Goal: Contribute content

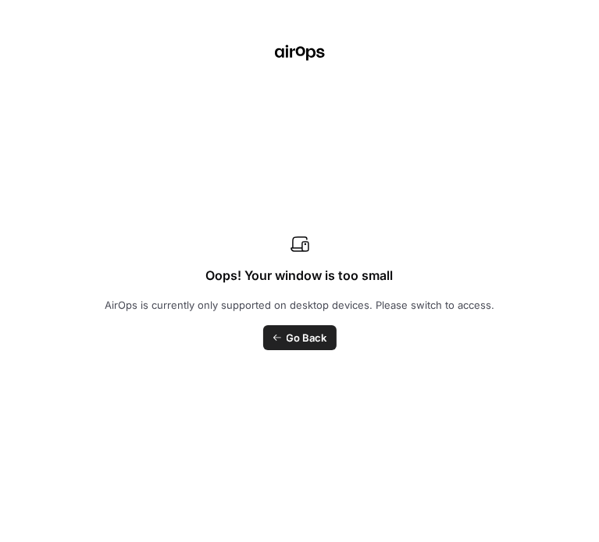
scroll to position [0, 1090]
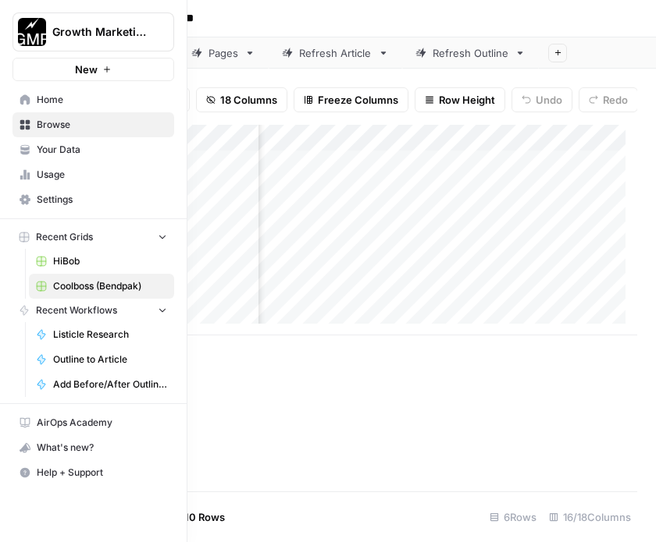
click at [49, 123] on span "Browse" at bounding box center [102, 125] width 130 height 14
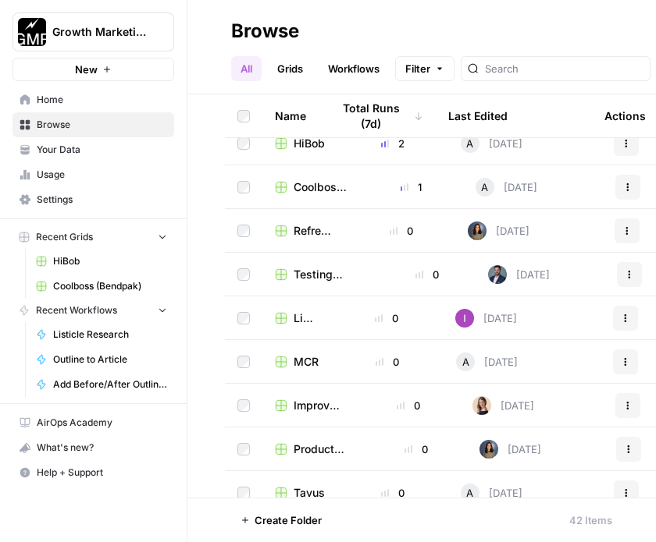
scroll to position [390, 0]
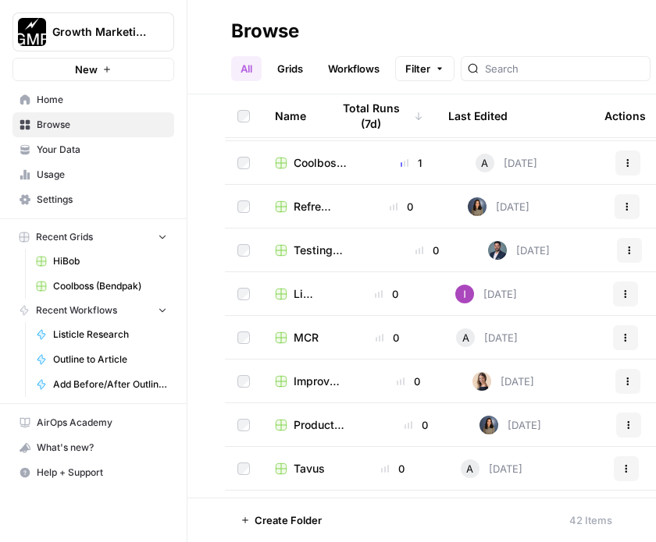
click at [297, 336] on span "MCR" at bounding box center [305, 338] width 25 height 16
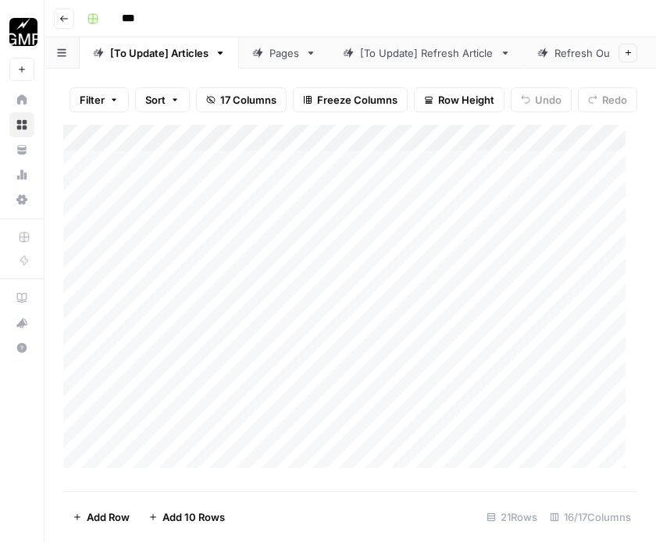
click at [287, 48] on div "Pages" at bounding box center [284, 53] width 30 height 16
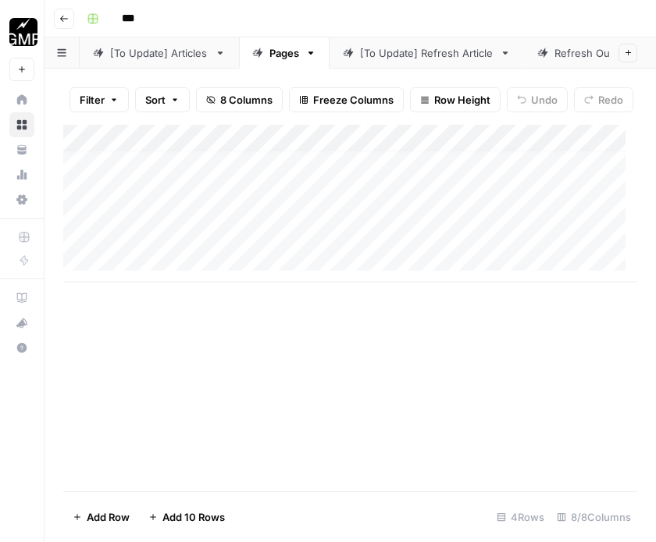
scroll to position [12, 0]
click at [133, 271] on div "Add Column" at bounding box center [350, 204] width 574 height 158
click at [133, 271] on div "Add Column" at bounding box center [350, 217] width 574 height 184
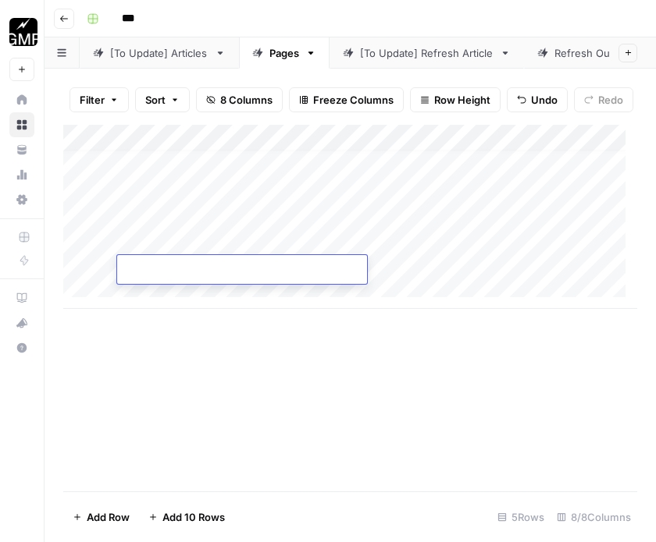
click at [144, 290] on div "Add Column" at bounding box center [350, 217] width 574 height 184
click at [150, 323] on div "Add Column" at bounding box center [350, 230] width 574 height 211
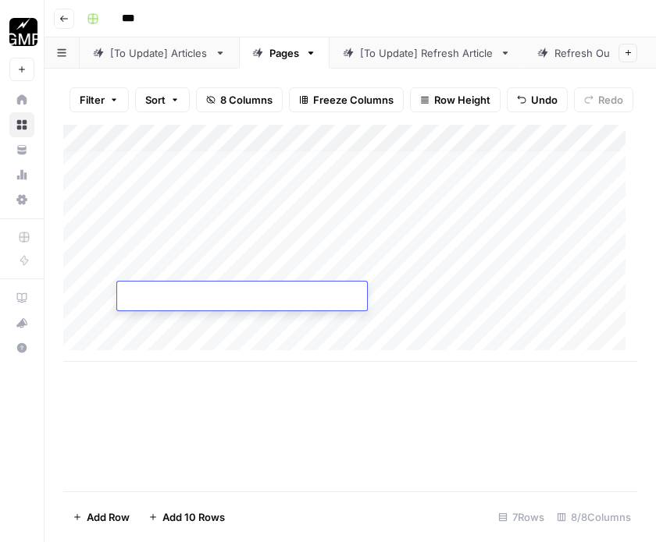
click at [150, 332] on div "Add Column" at bounding box center [350, 243] width 574 height 237
click at [155, 348] on div "Add Column" at bounding box center [350, 243] width 574 height 237
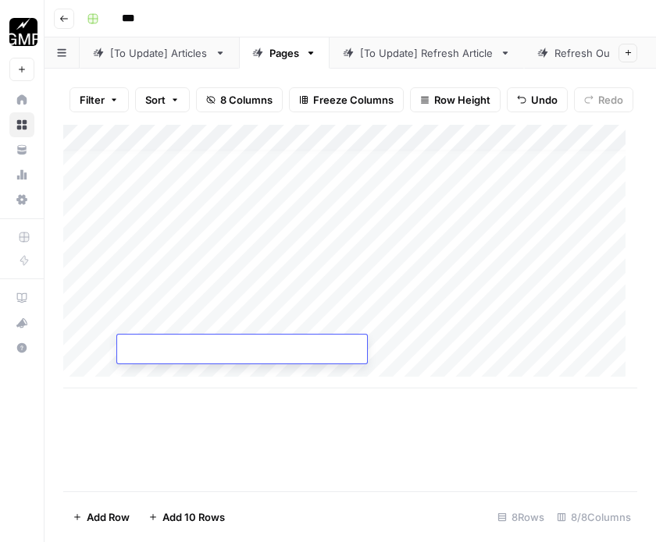
click at [176, 379] on div "Add Column" at bounding box center [350, 257] width 574 height 264
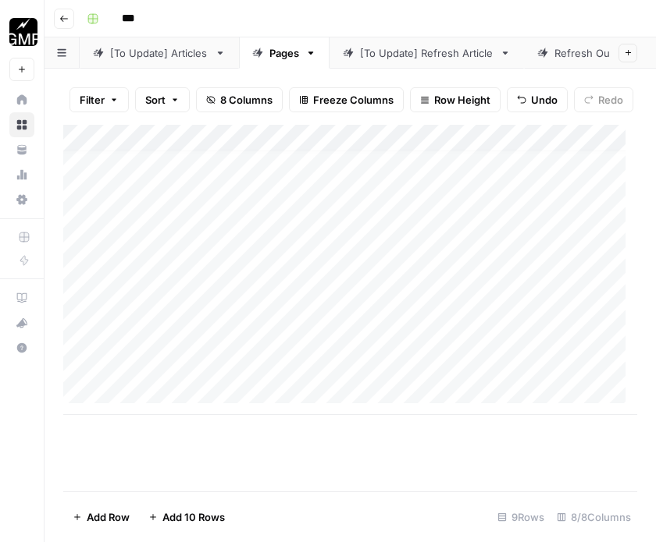
click at [173, 400] on div "Add Column" at bounding box center [350, 270] width 574 height 290
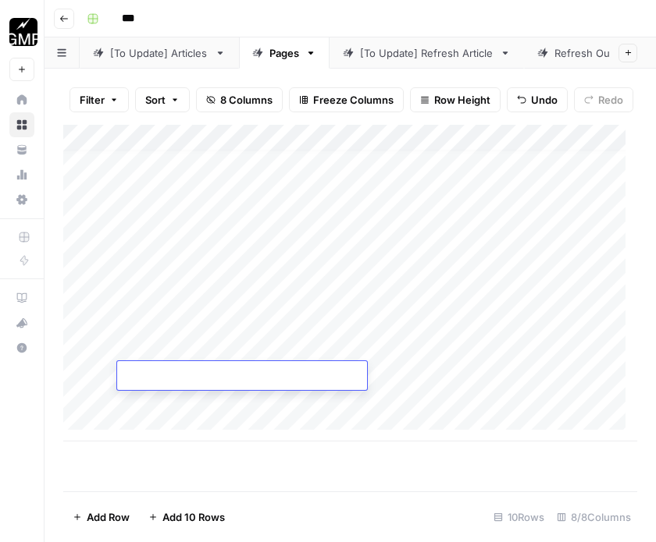
click at [439, 49] on div "[To Update] Refresh Article" at bounding box center [426, 53] width 133 height 16
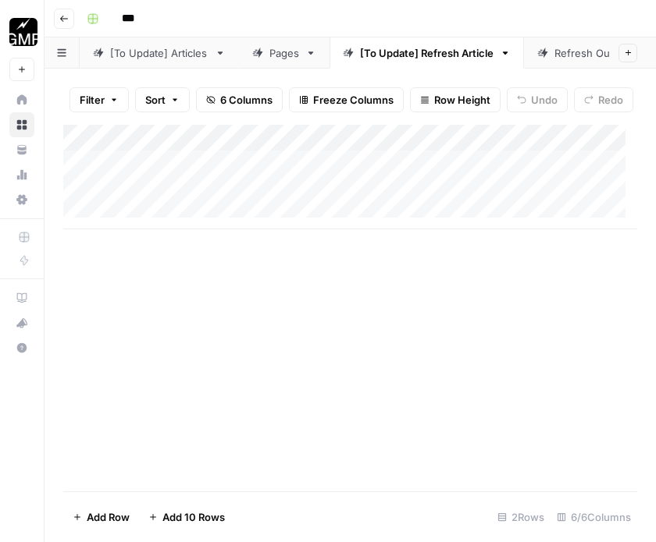
click at [287, 45] on div "Pages" at bounding box center [284, 53] width 30 height 16
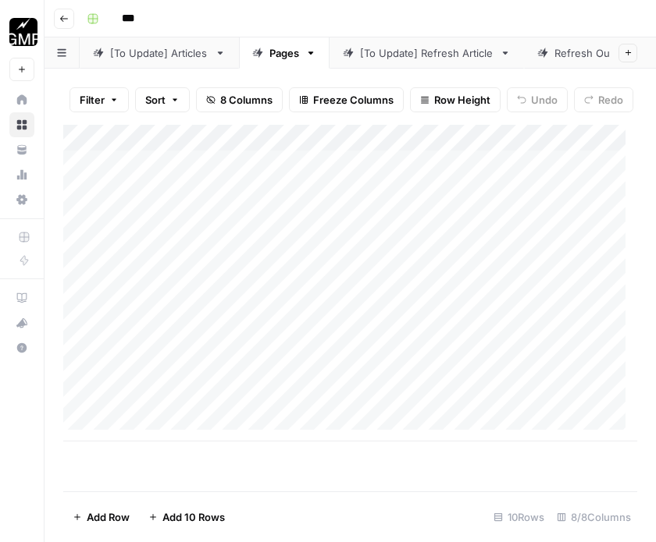
click at [198, 277] on div "Add Column" at bounding box center [350, 283] width 574 height 317
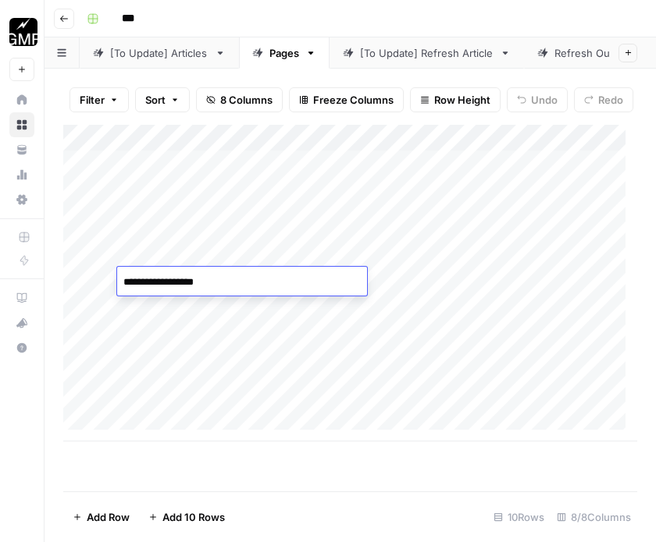
type textarea "**********"
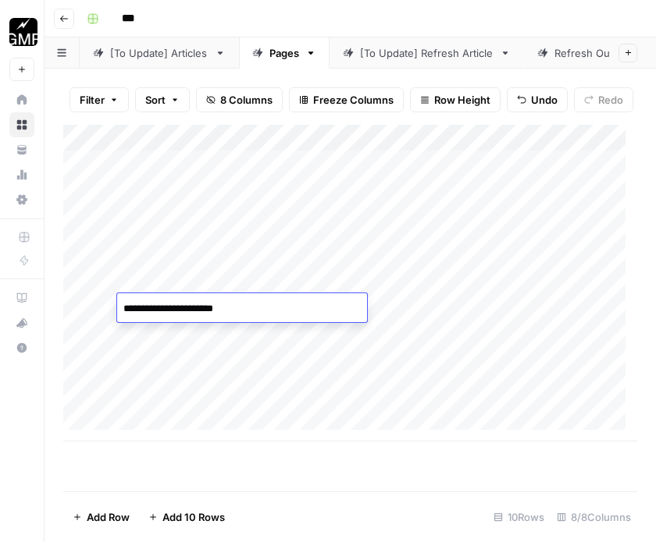
type textarea "**********"
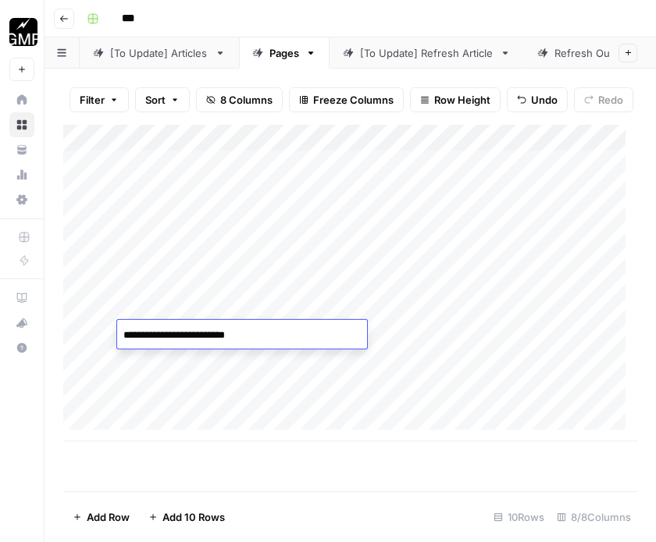
type textarea "**********"
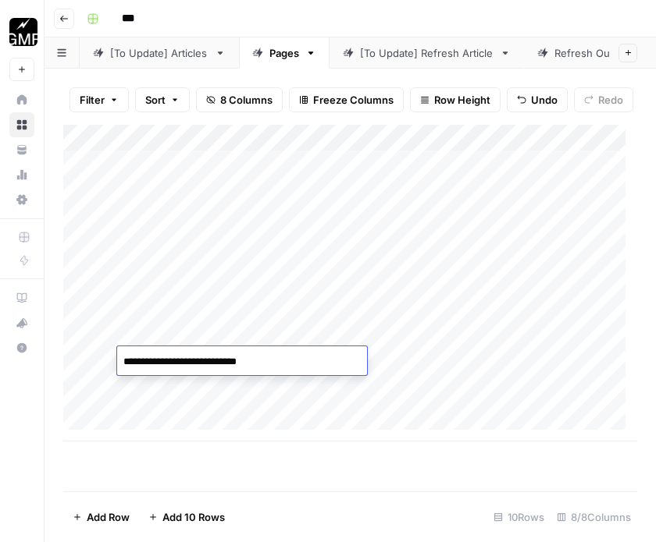
type textarea "**********"
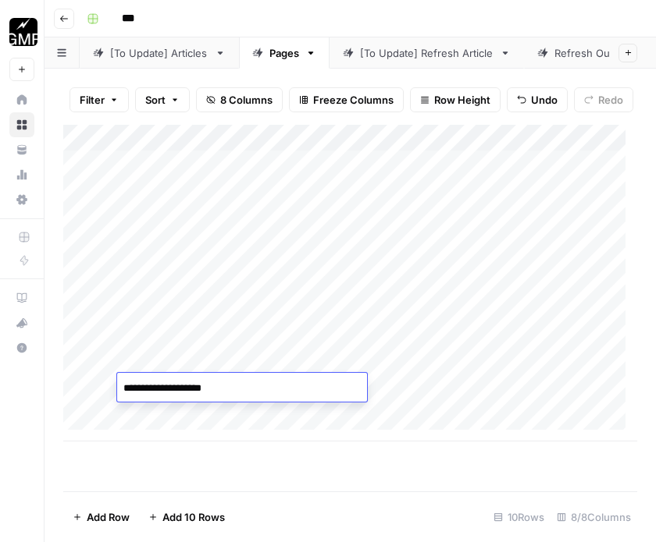
type textarea "**********"
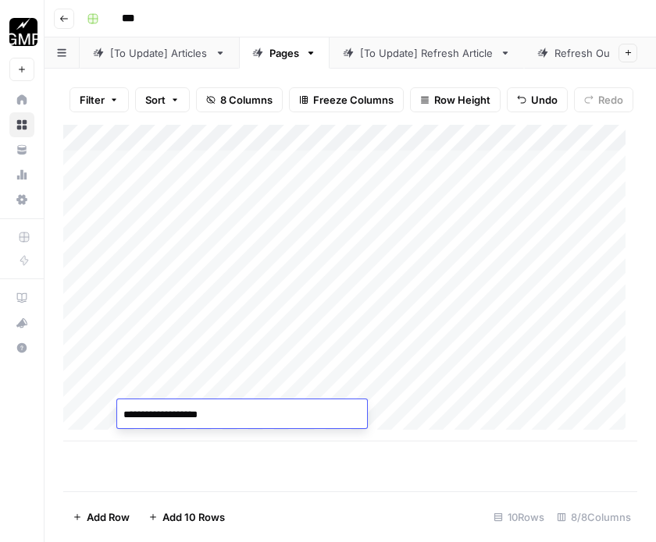
type textarea "**********"
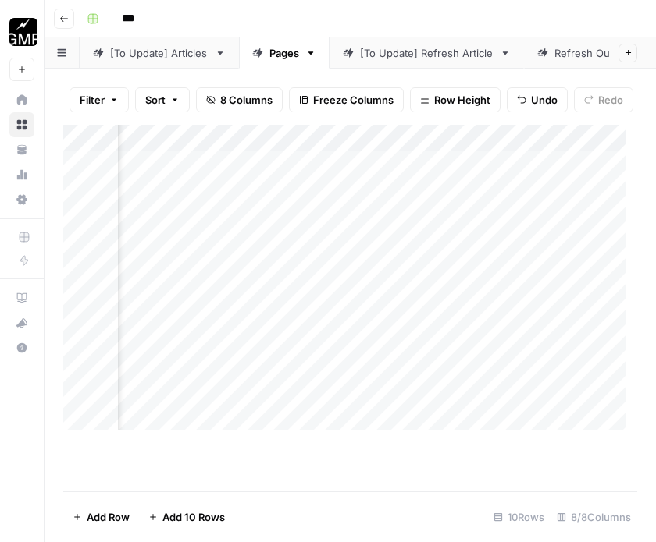
scroll to position [0, 216]
click at [536, 277] on div "Add Column" at bounding box center [350, 283] width 574 height 317
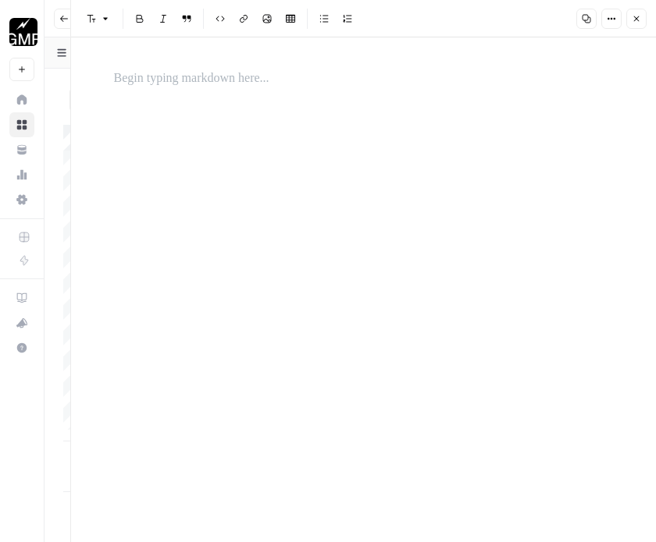
click at [187, 70] on p at bounding box center [363, 79] width 499 height 20
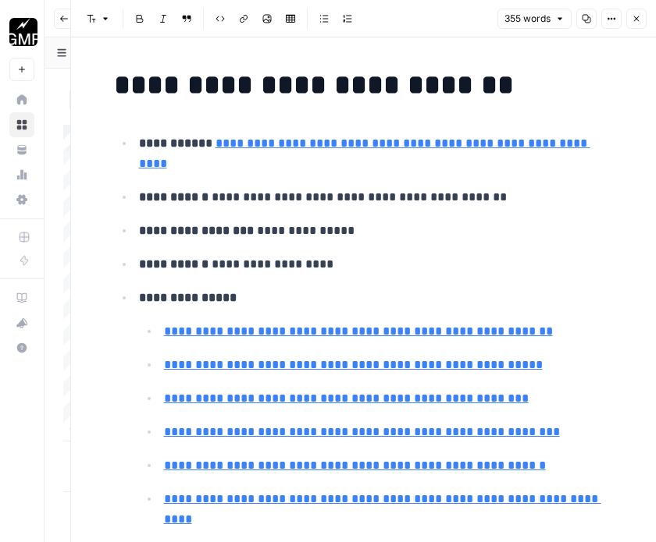
click at [598, 24] on button "Close" at bounding box center [636, 19] width 20 height 20
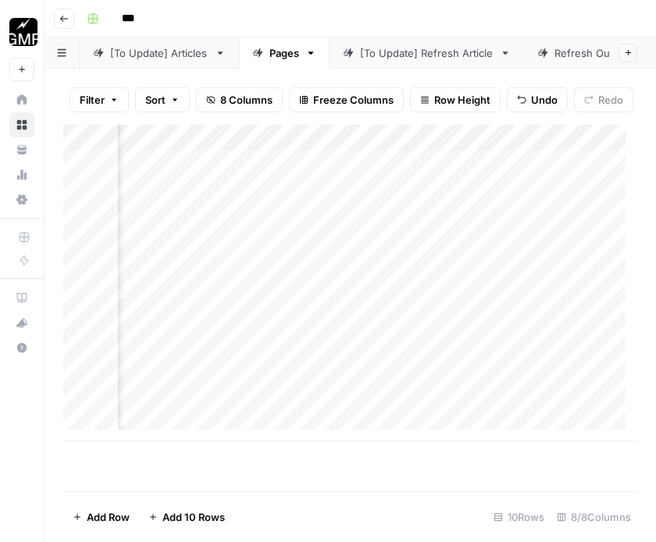
scroll to position [0, 439]
click at [462, 279] on div "Add Column" at bounding box center [350, 283] width 574 height 317
click at [508, 283] on div "Add Column" at bounding box center [350, 283] width 574 height 317
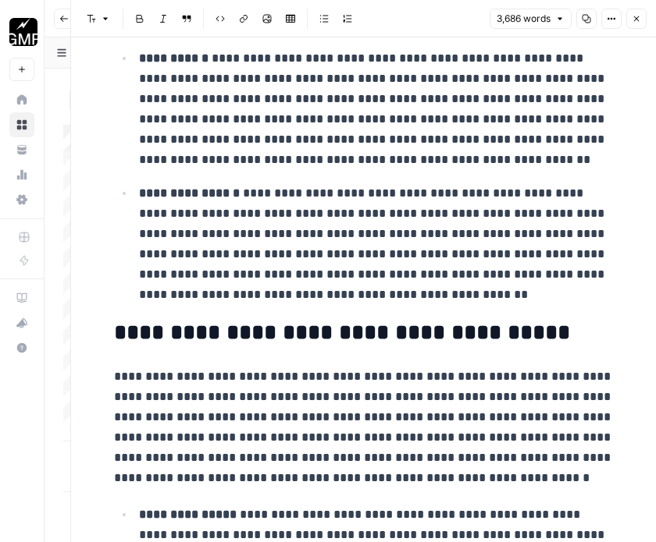
scroll to position [4761, 0]
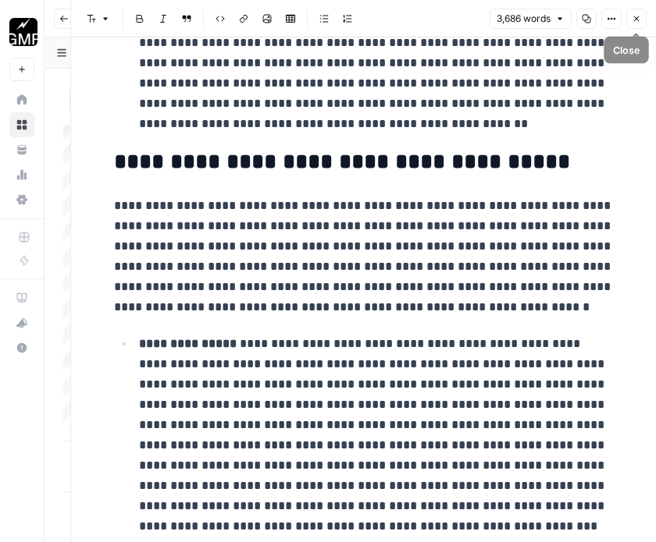
click at [598, 21] on icon "button" at bounding box center [636, 18] width 5 height 5
